Goal: Information Seeking & Learning: Learn about a topic

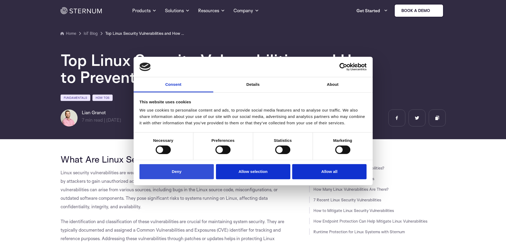
click at [176, 172] on button "Deny" at bounding box center [176, 171] width 74 height 15
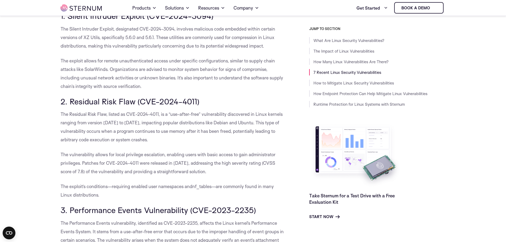
scroll to position [502, 0]
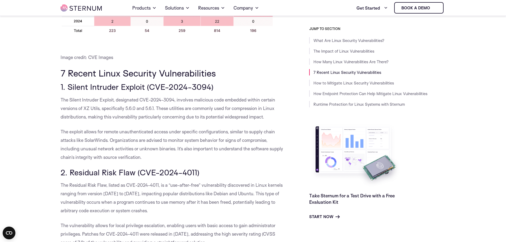
drag, startPoint x: 61, startPoint y: 99, endPoint x: 273, endPoint y: 116, distance: 212.4
click at [273, 116] on p "The Silent Intruder Exploit, designated CVE-2024-3094, involves malicious code …" at bounding box center [173, 108] width 225 height 25
copy span "The Silent Intruder Exploit, designated CVE-2024-3094, involves malicious code …"
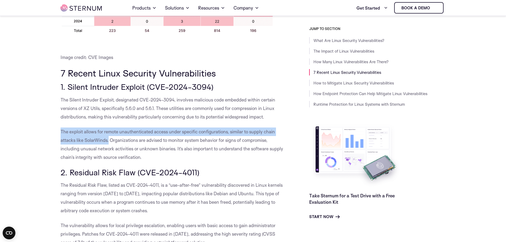
drag, startPoint x: 59, startPoint y: 130, endPoint x: 109, endPoint y: 138, distance: 50.3
copy span "The exploit allows for remote unauthenticated access under specific configurati…"
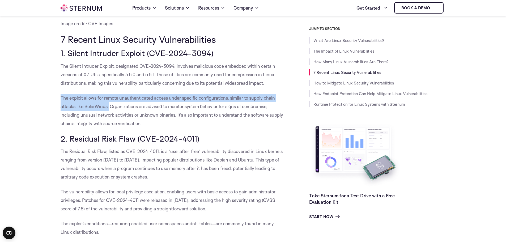
scroll to position [520, 0]
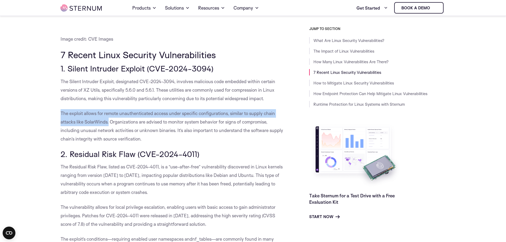
drag, startPoint x: 61, startPoint y: 166, endPoint x: 148, endPoint y: 189, distance: 90.6
click at [148, 189] on p "The Residual Risk Flaw, listed as CVE-2024-4011, is a “use-after-free” vulnerab…" at bounding box center [173, 180] width 225 height 34
copy span "The Residual Risk Flaw, listed as CVE-2024-4011, is a “use-after-free” vulnerab…"
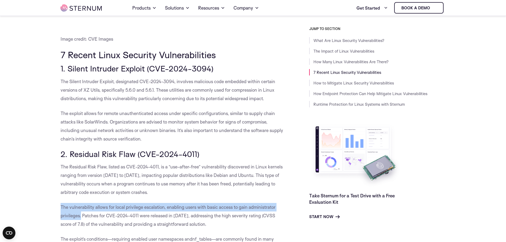
drag, startPoint x: 61, startPoint y: 208, endPoint x: 81, endPoint y: 216, distance: 21.2
click at [81, 216] on span "The vulnerability allows for local privilege escalation, enabling users with ba…" at bounding box center [168, 215] width 215 height 23
copy span "The vulnerability allows for local privilege escalation, enabling users with ba…"
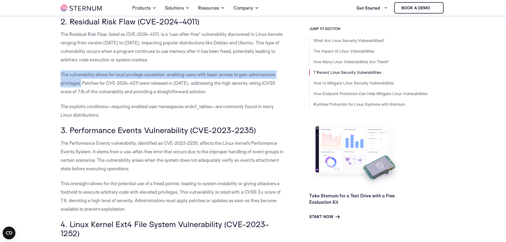
scroll to position [690, 0]
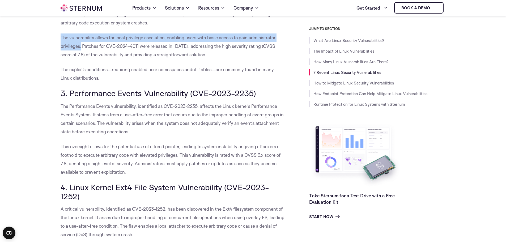
drag, startPoint x: 61, startPoint y: 105, endPoint x: 132, endPoint y: 131, distance: 76.0
click at [132, 131] on p "The Performance Events vulnerability, identified as CVE-2023-2235, affects the …" at bounding box center [173, 119] width 225 height 34
copy span "The Performance Events vulnerability, identified as CVE-2023-2235, affects the …"
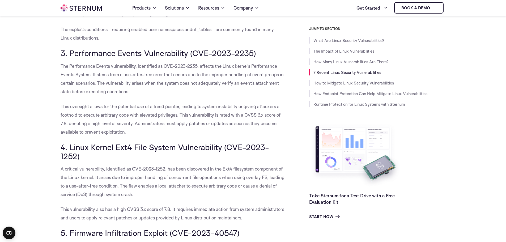
scroll to position [810, 0]
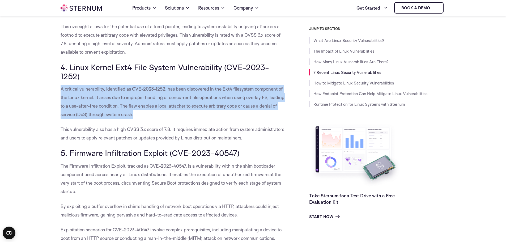
drag, startPoint x: 60, startPoint y: 89, endPoint x: 133, endPoint y: 116, distance: 77.7
copy span "A critical vulnerability, identified as CVE-2023-1252, has been discovered in t…"
drag, startPoint x: 61, startPoint y: 165, endPoint x: 78, endPoint y: 188, distance: 28.6
click at [78, 189] on p "The Firmware Infiltration Exploit, tracked as CVE-2023-40547, is a vulnerabilit…" at bounding box center [173, 179] width 225 height 34
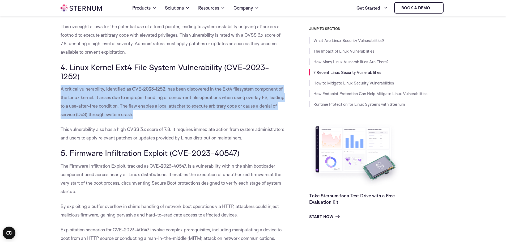
copy span "The Firmware Infiltration Exploit, tracked as CVE-2023-40547, is a vulnerabilit…"
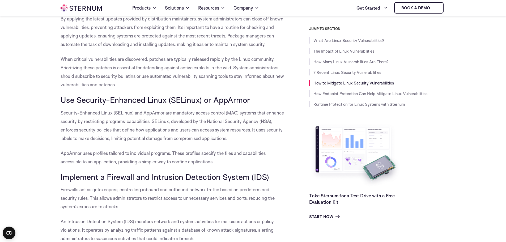
scroll to position [1290, 0]
